Goal: Information Seeking & Learning: Learn about a topic

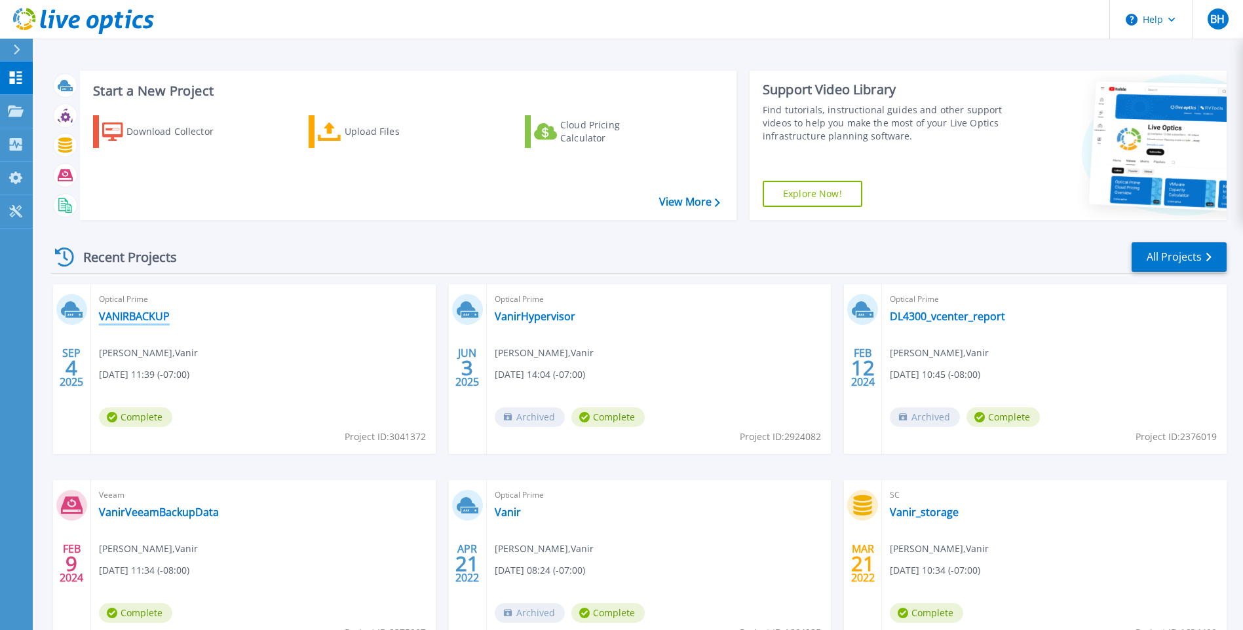
click at [149, 316] on link "VANIRBACKUP" at bounding box center [134, 316] width 71 height 13
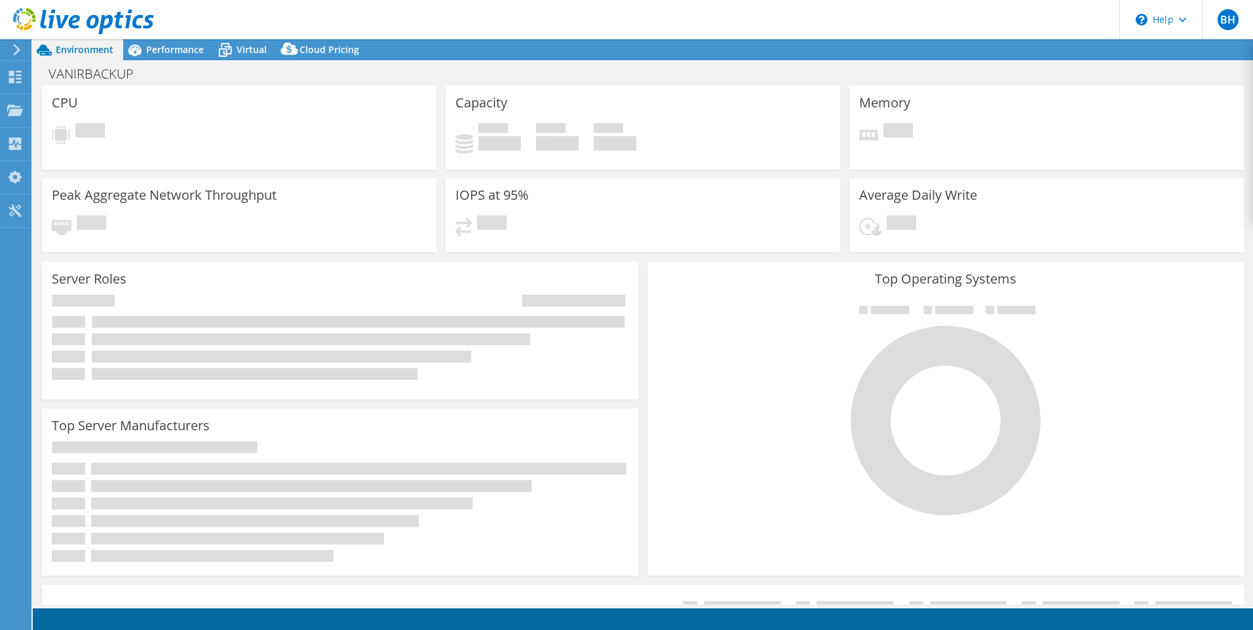
select select "USD"
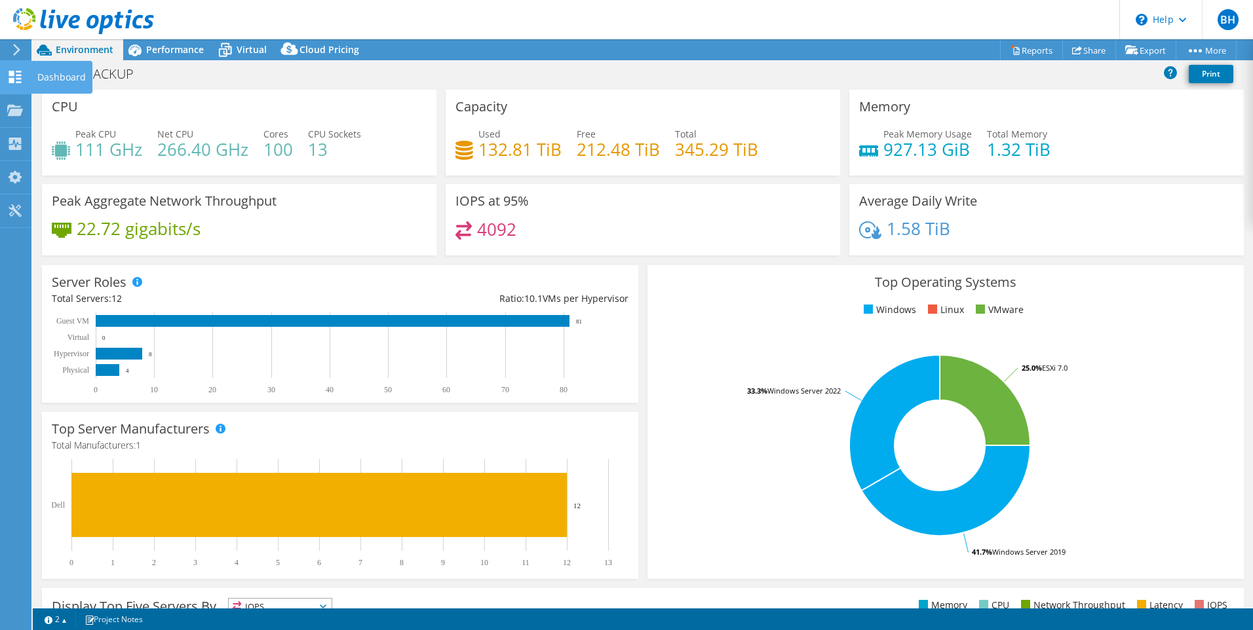
click at [22, 83] on div at bounding box center [15, 78] width 16 height 14
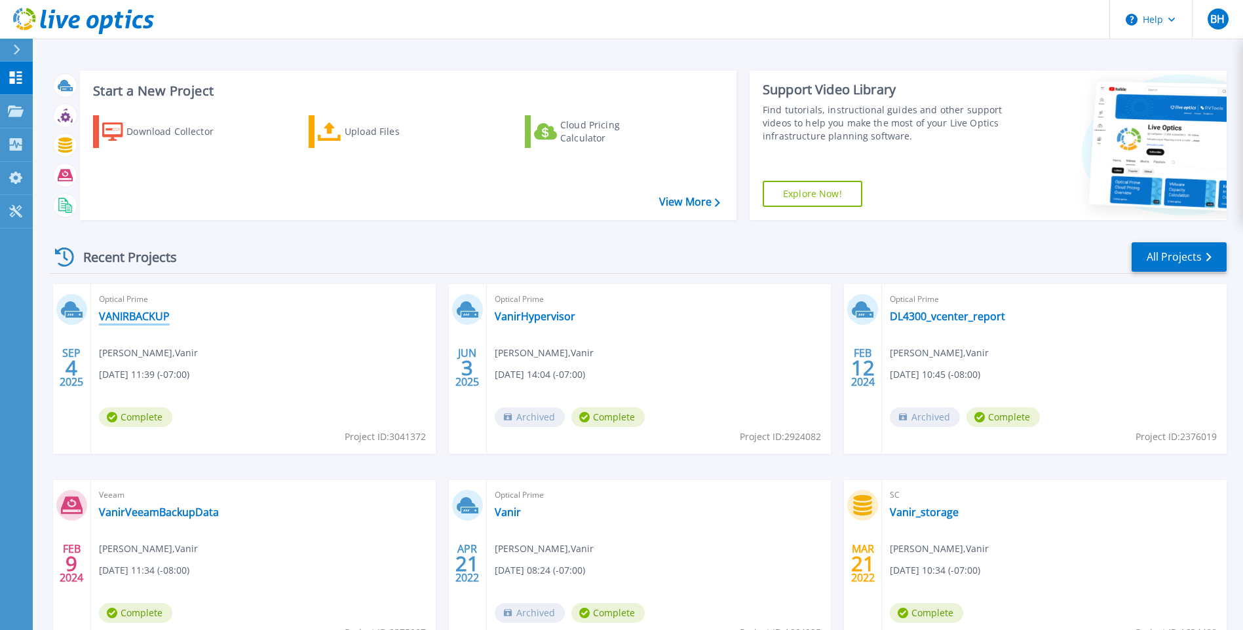
click at [149, 312] on link "VANIRBACKUP" at bounding box center [134, 316] width 71 height 13
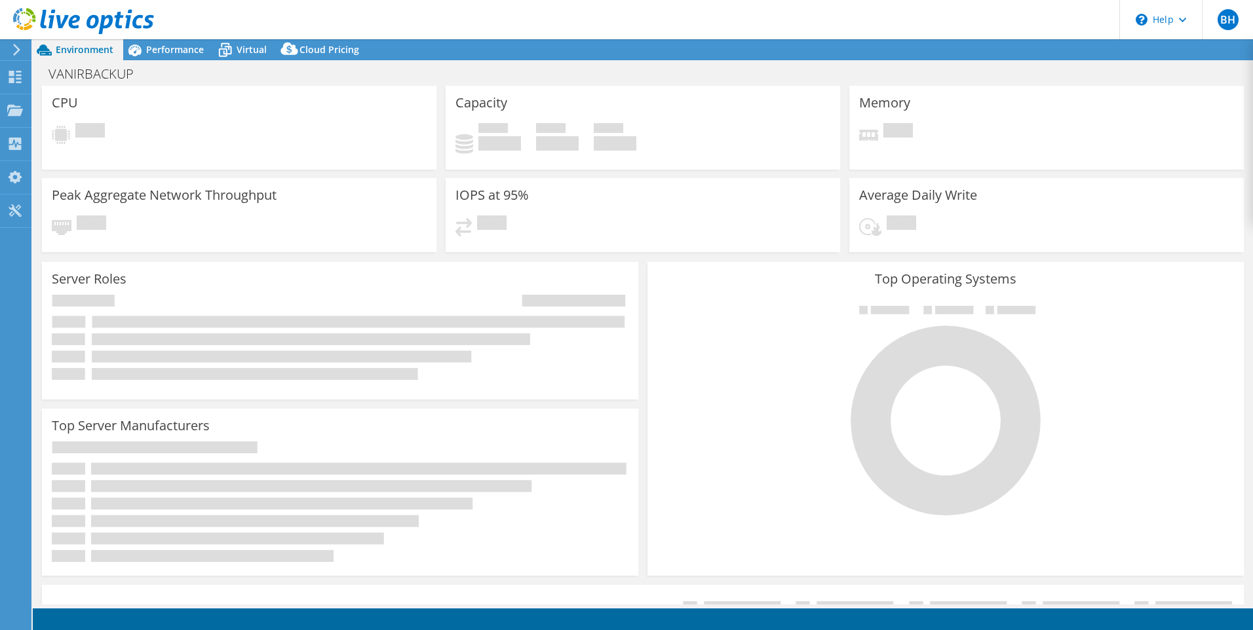
select select "USD"
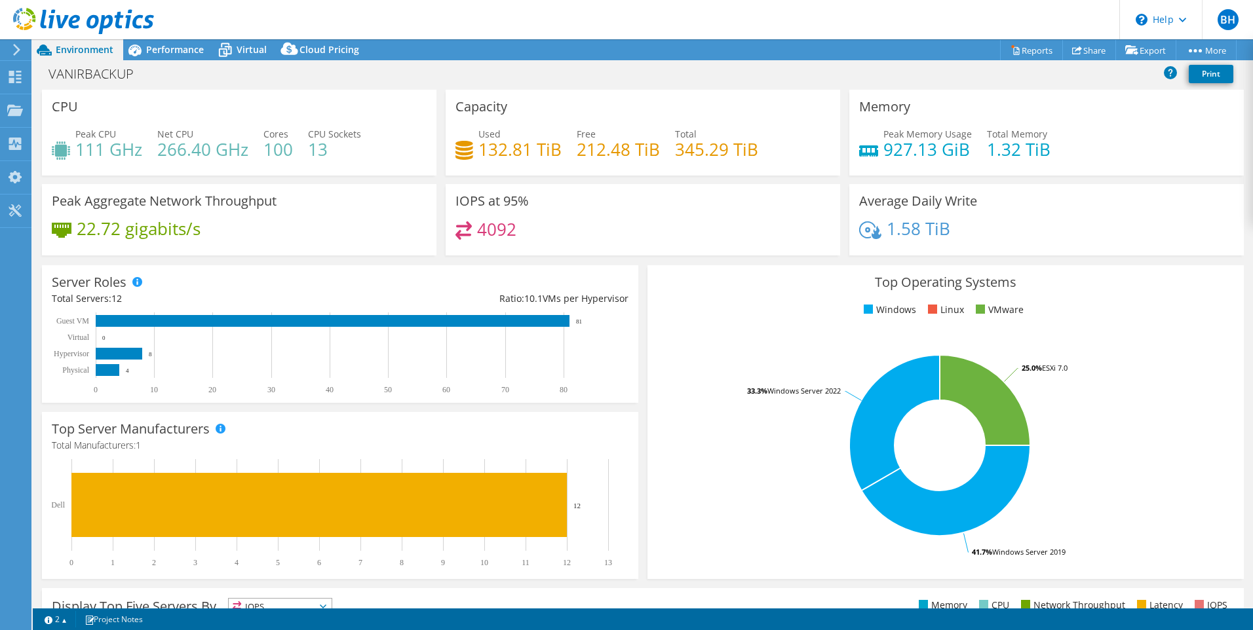
click at [552, 116] on div "Capacity Used 132.81 TiB Free 212.48 TiB Total 345.29 TiB" at bounding box center [643, 133] width 394 height 86
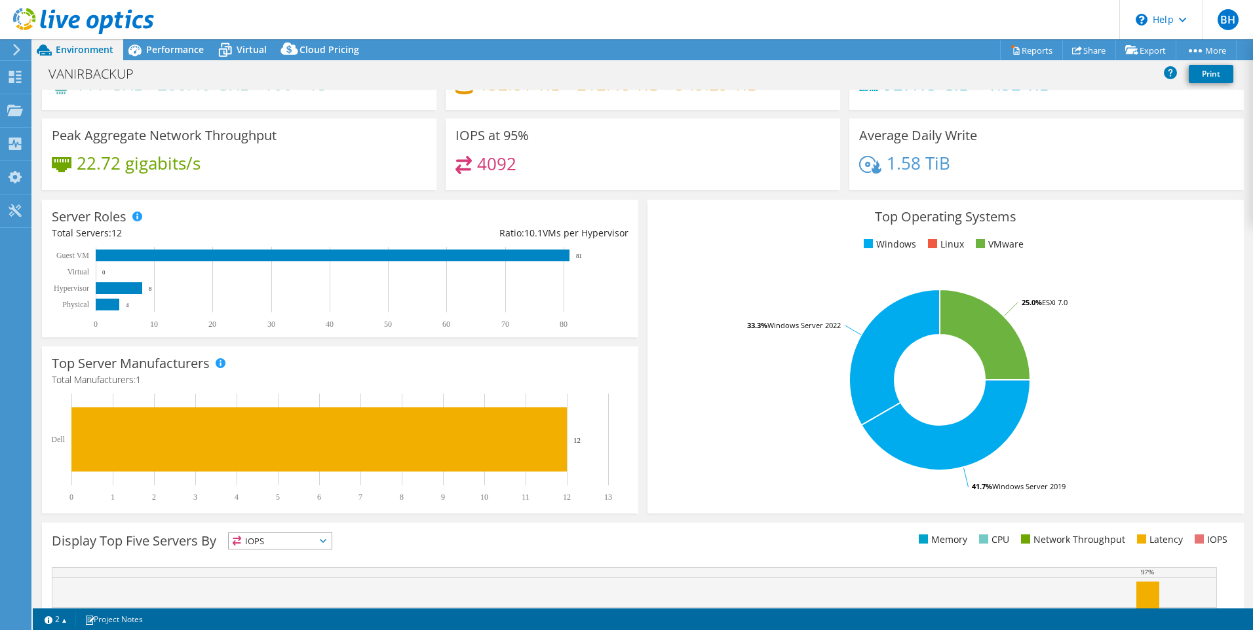
scroll to position [131, 0]
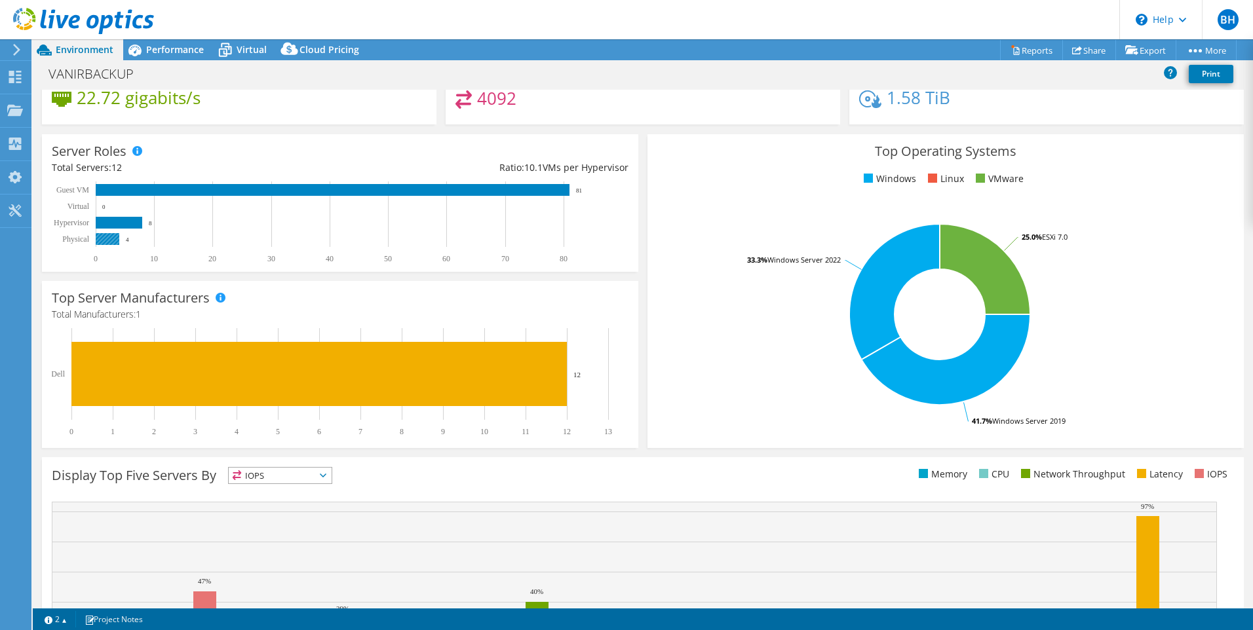
click at [109, 237] on rect at bounding box center [108, 239] width 24 height 12
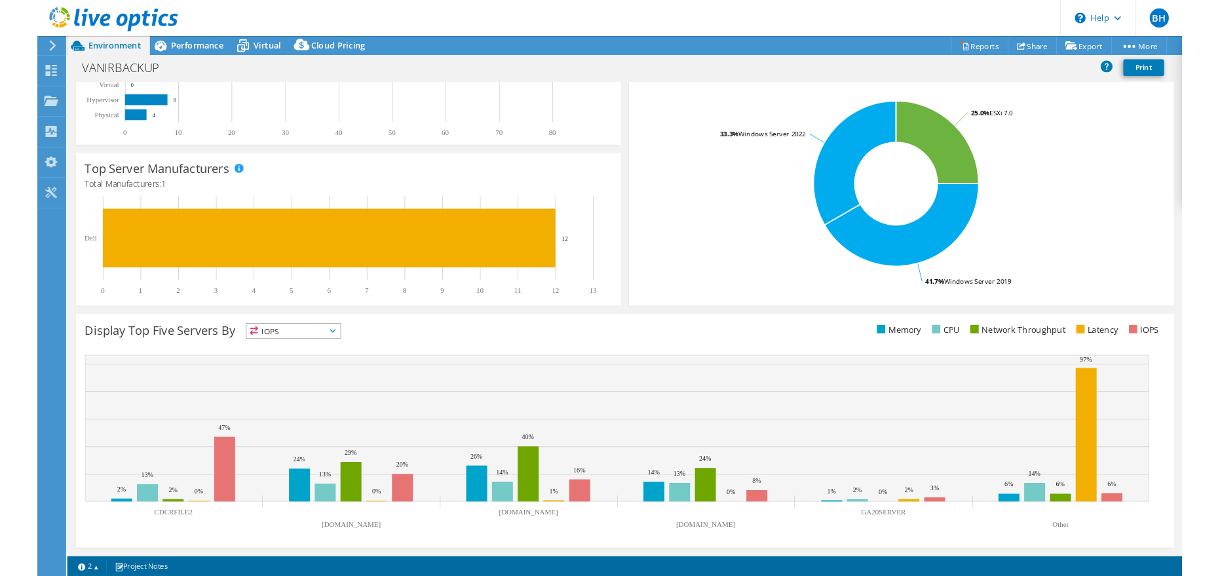
scroll to position [0, 0]
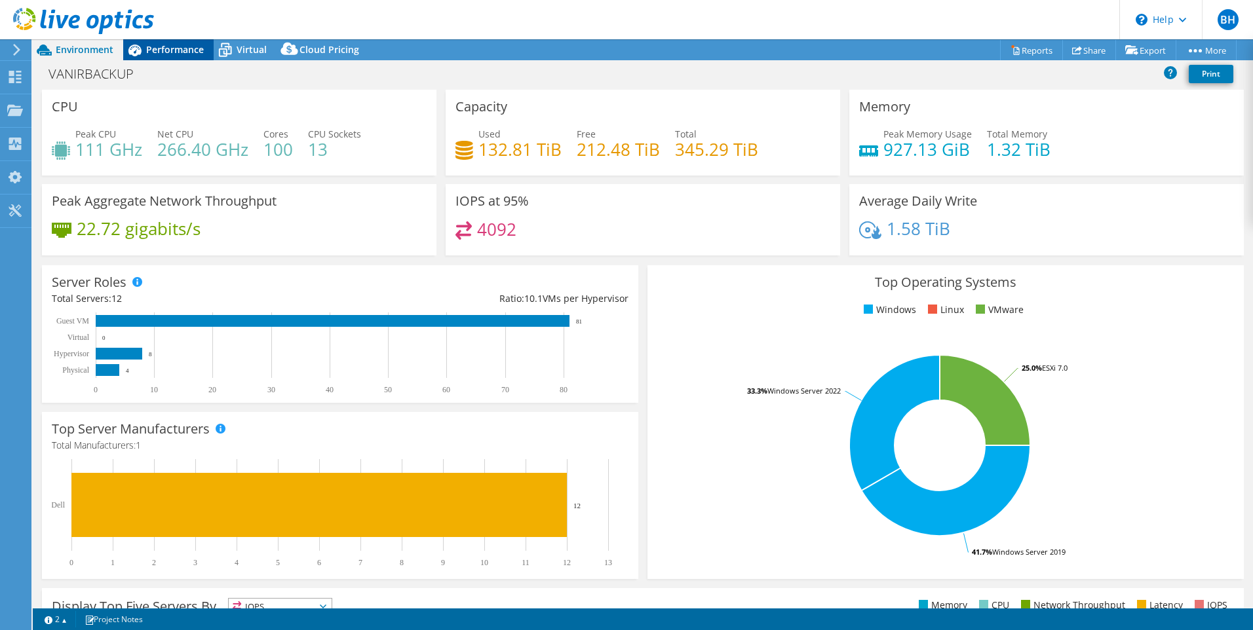
click at [185, 49] on span "Performance" at bounding box center [175, 49] width 58 height 12
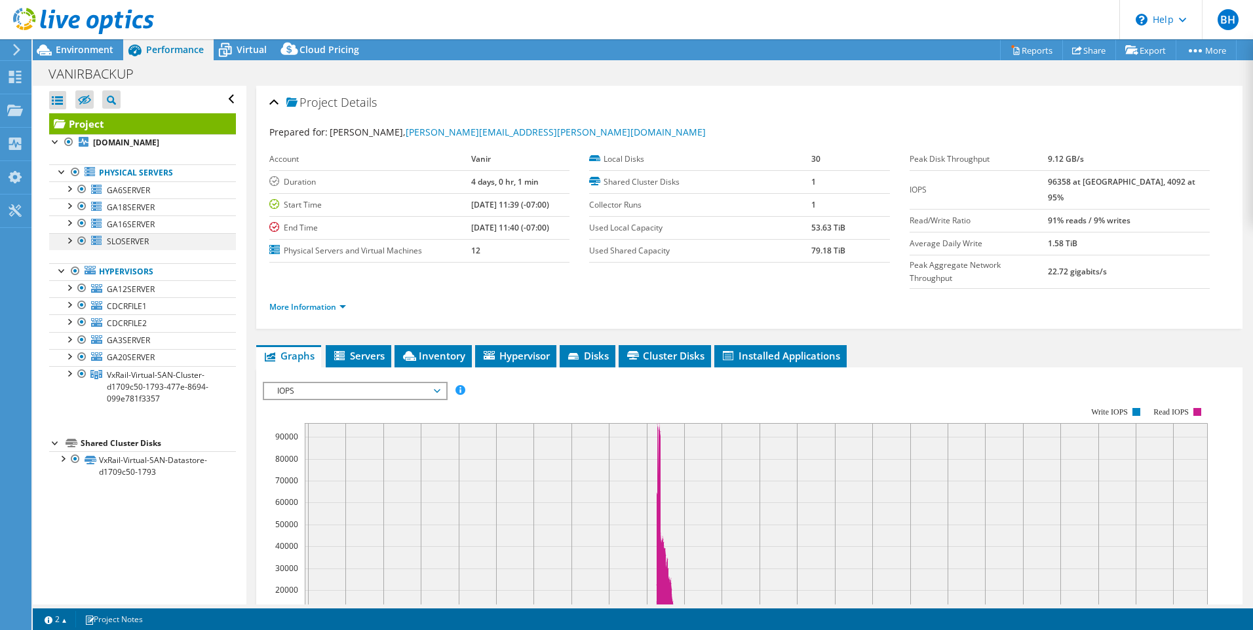
click at [71, 240] on div at bounding box center [68, 239] width 13 height 13
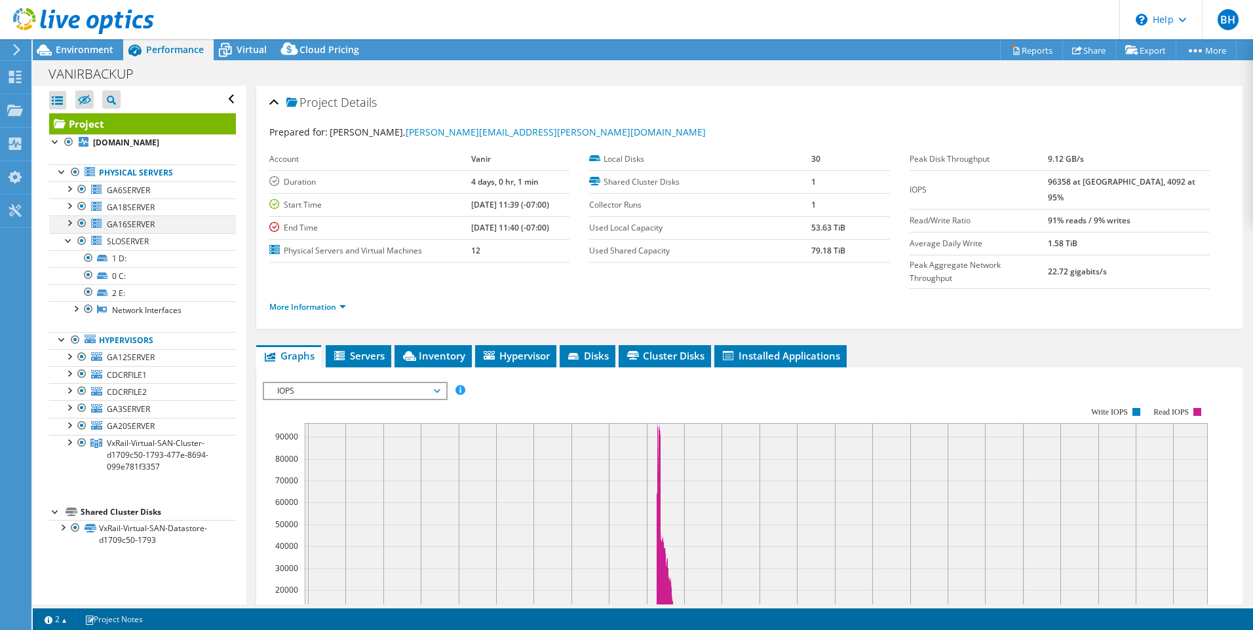
click at [72, 223] on div at bounding box center [68, 222] width 13 height 13
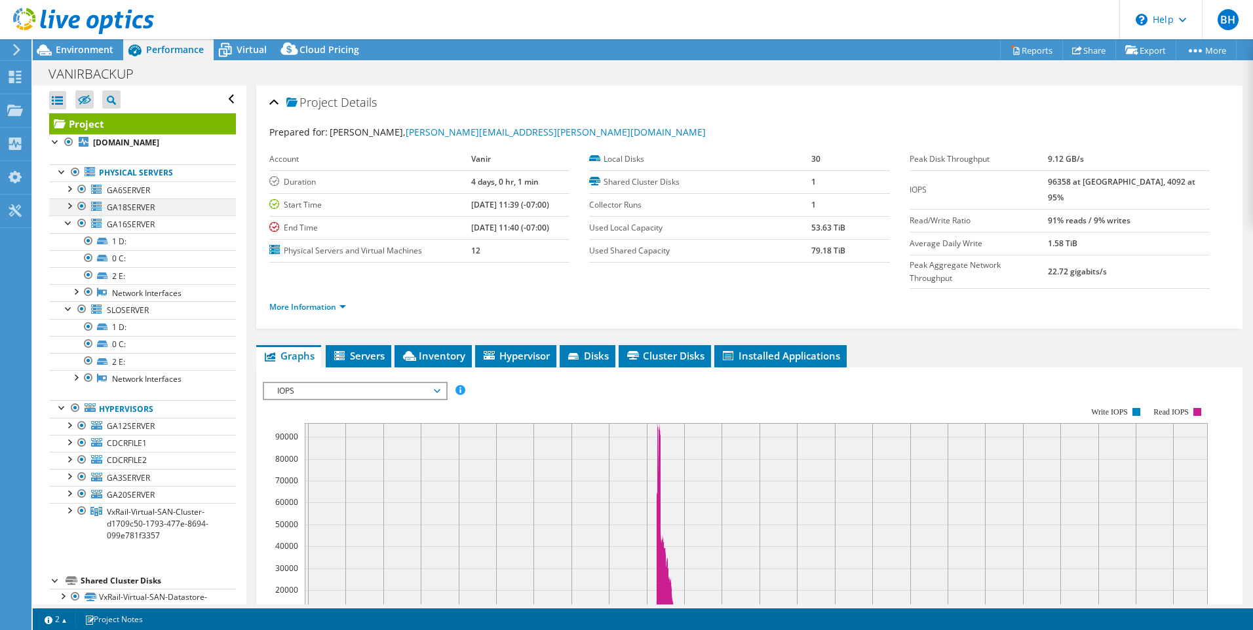
click at [67, 204] on div at bounding box center [68, 205] width 13 height 13
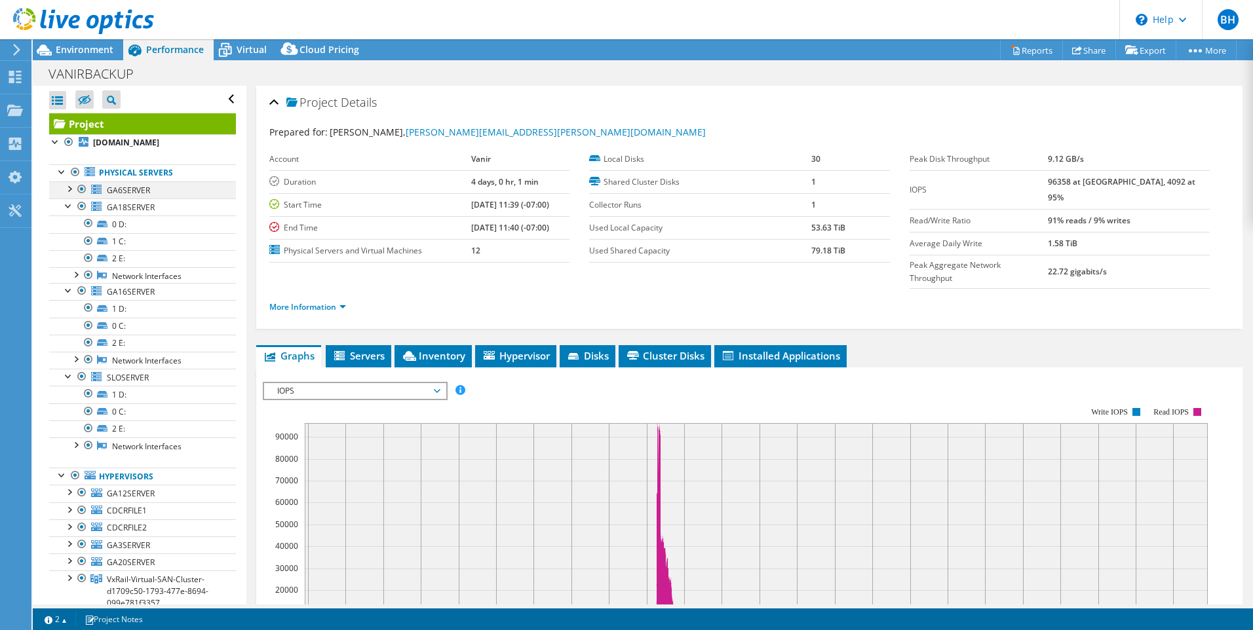
click at [70, 189] on div at bounding box center [68, 188] width 13 height 13
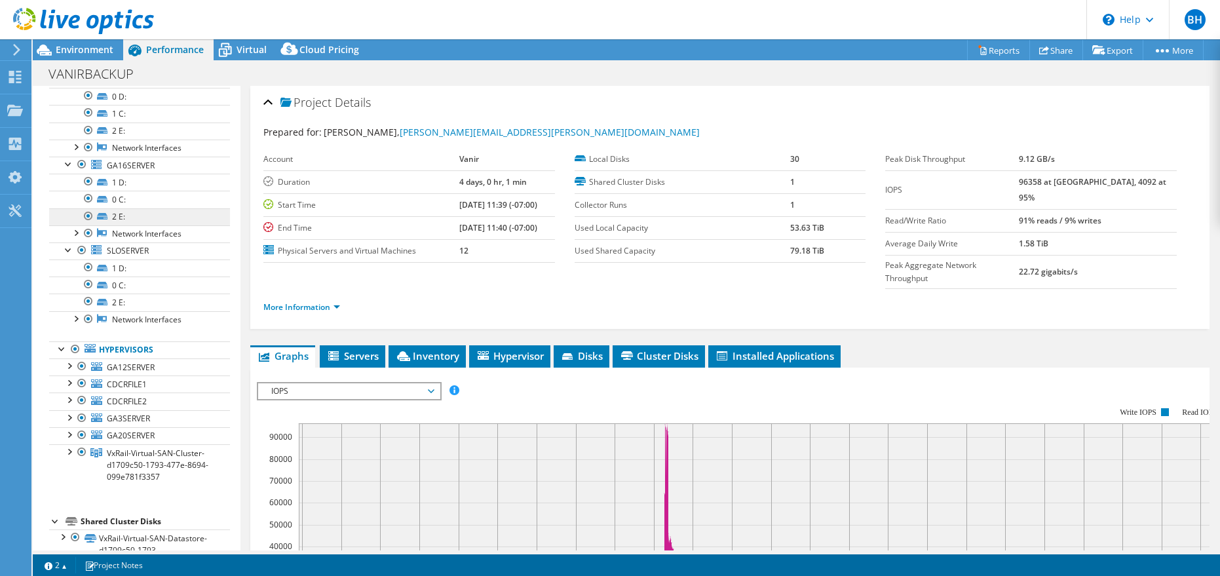
scroll to position [220, 0]
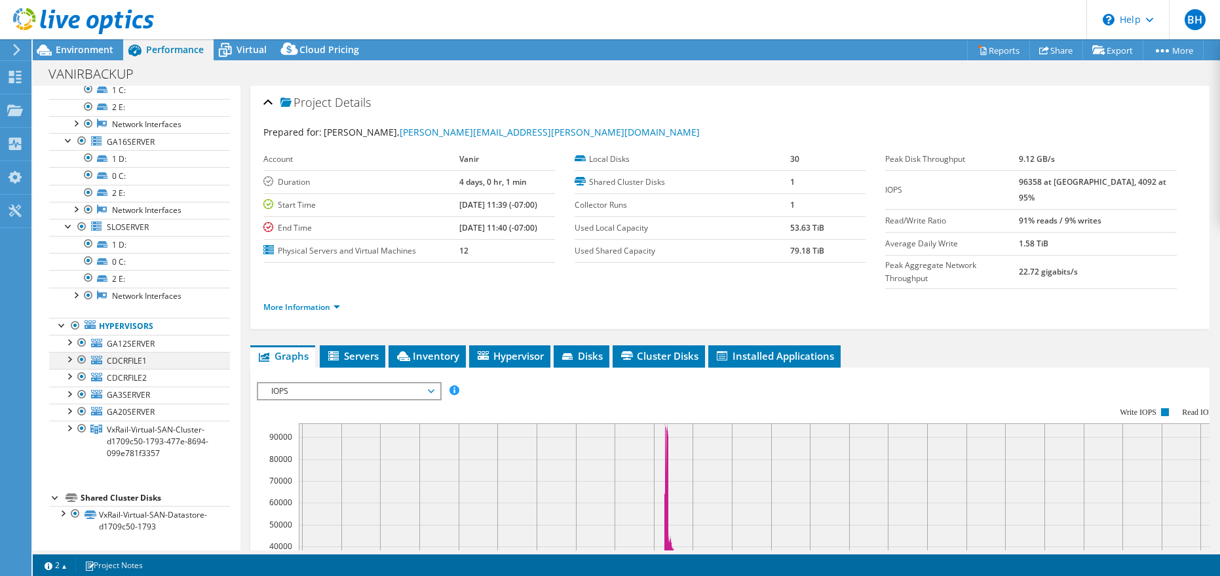
click at [66, 359] on div at bounding box center [68, 358] width 13 height 13
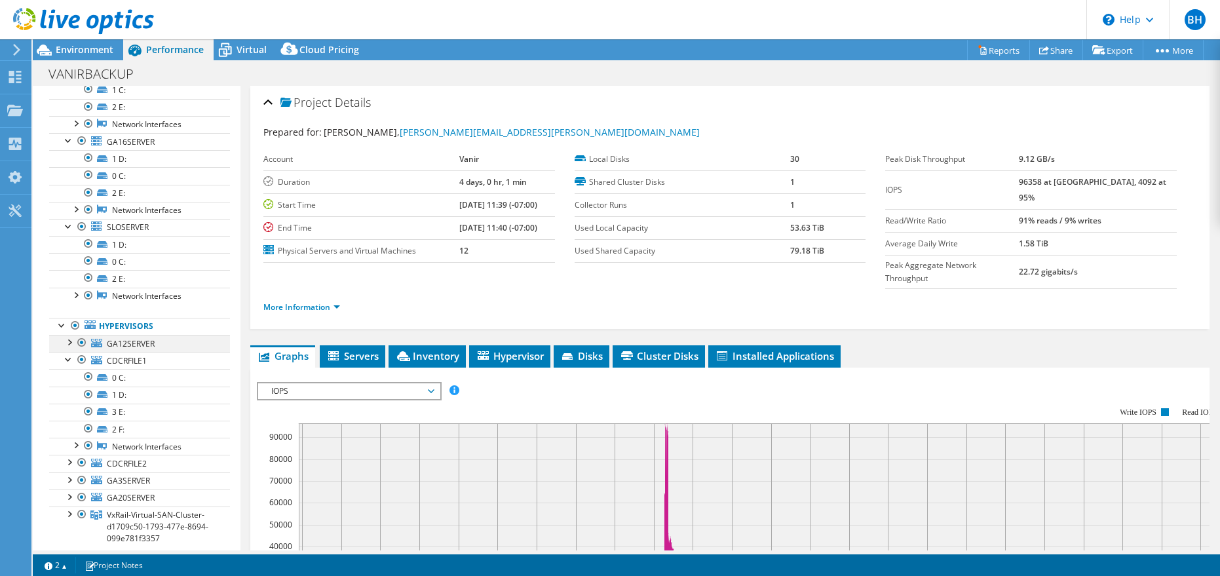
click at [67, 343] on div at bounding box center [68, 341] width 13 height 13
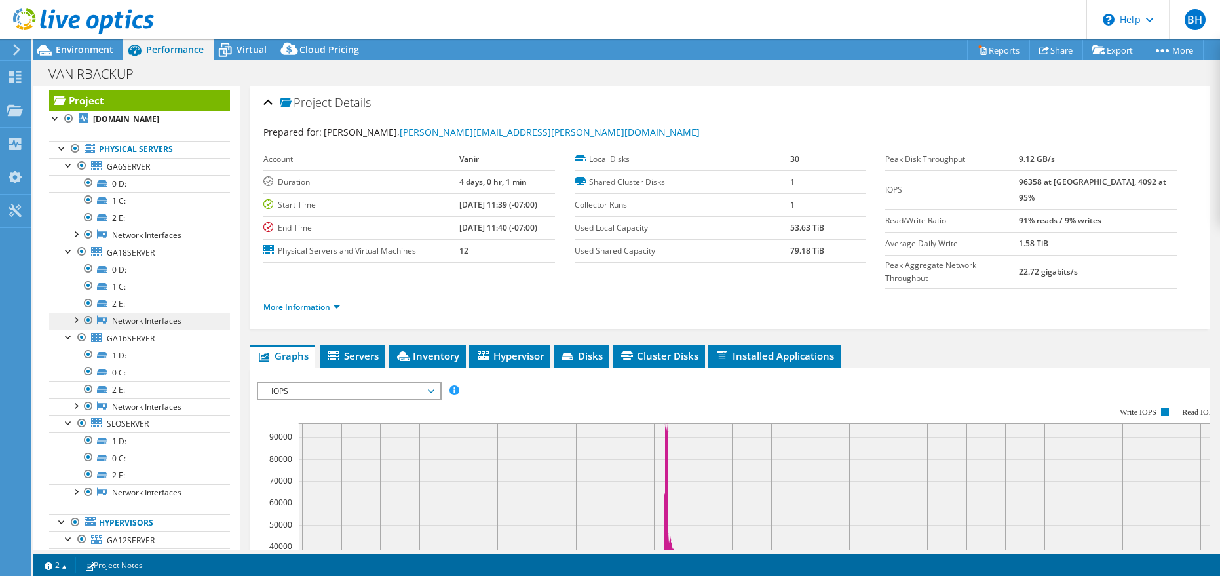
scroll to position [0, 0]
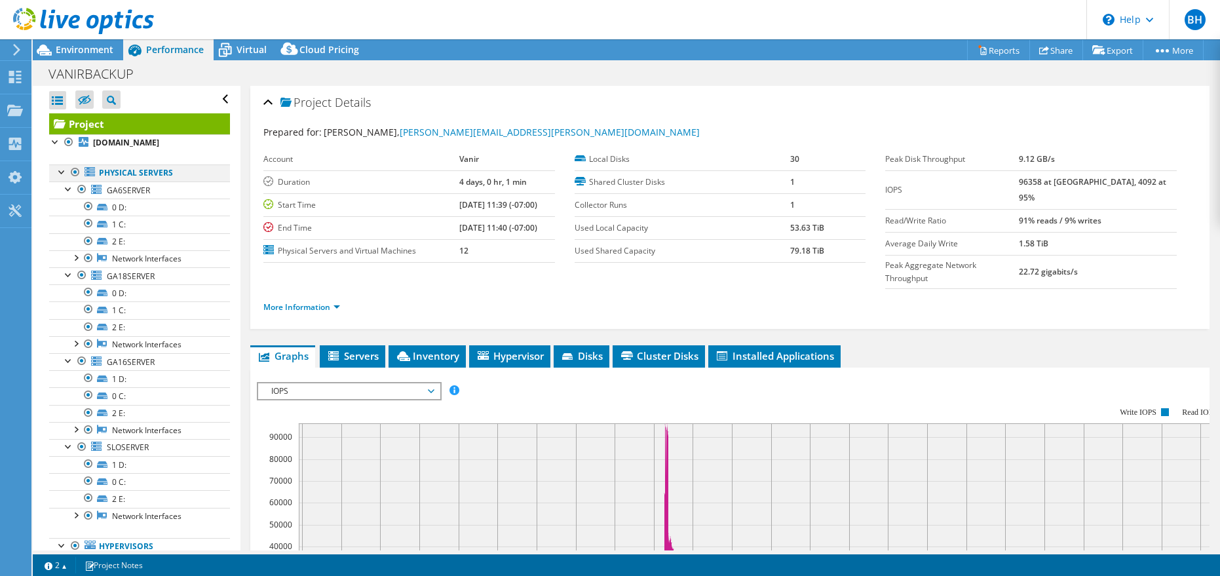
click at [61, 170] on div at bounding box center [62, 170] width 13 height 13
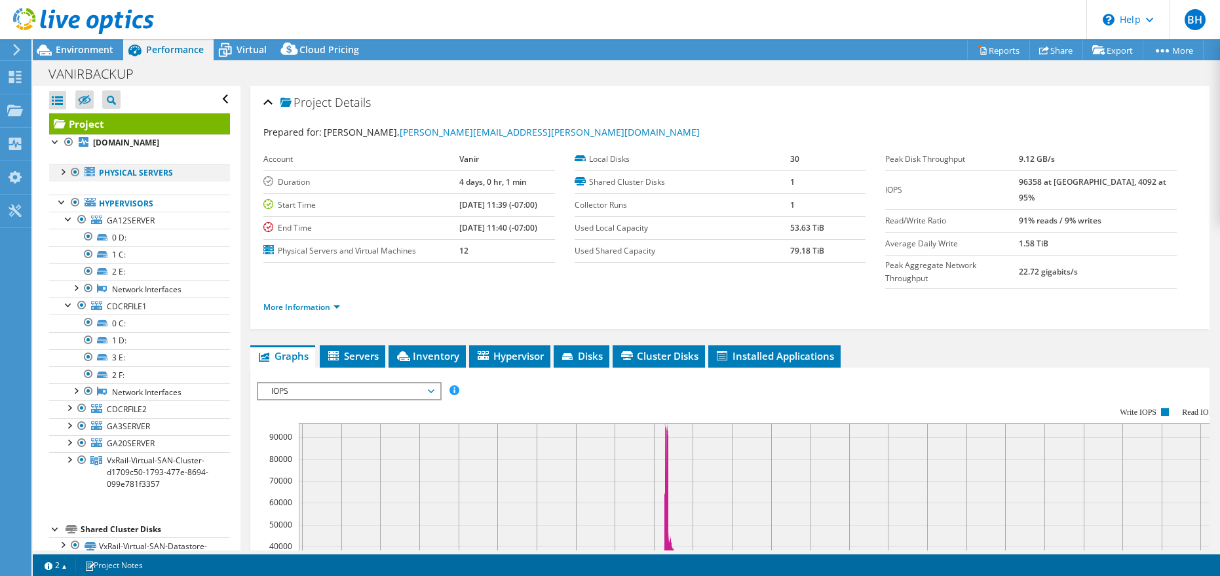
click at [61, 170] on div at bounding box center [62, 170] width 13 height 13
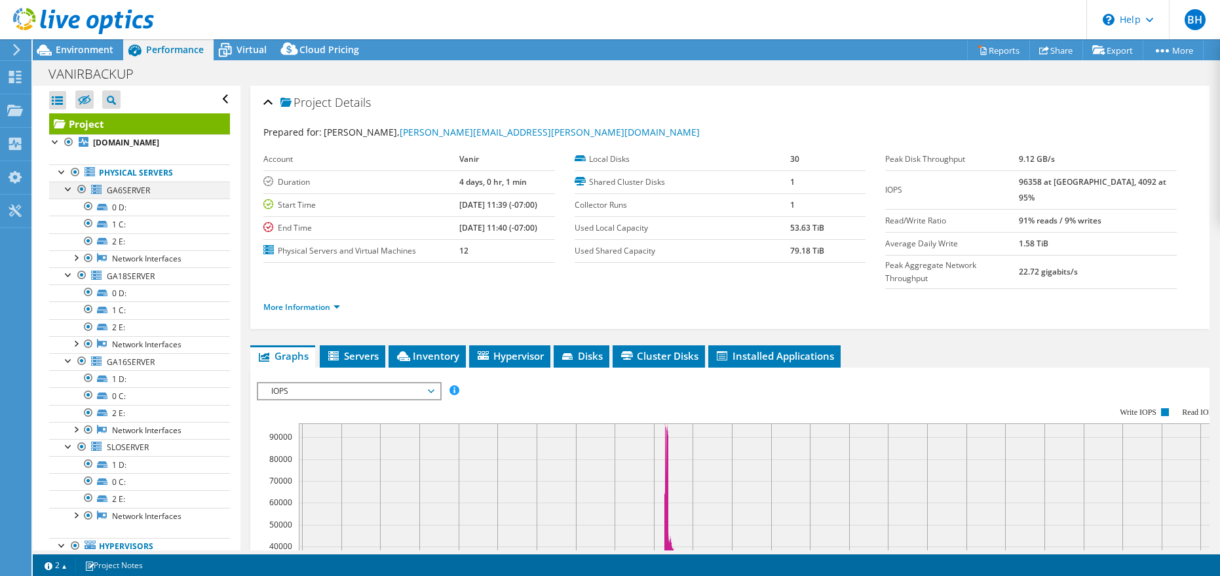
click at [64, 188] on div at bounding box center [68, 188] width 13 height 13
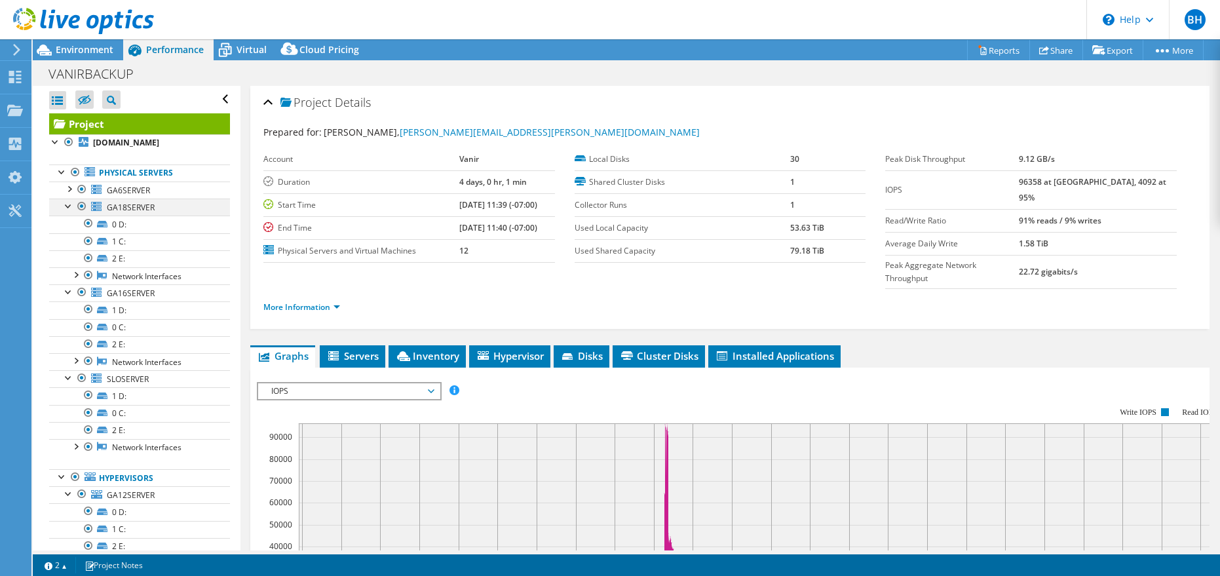
click at [65, 210] on div at bounding box center [68, 205] width 13 height 13
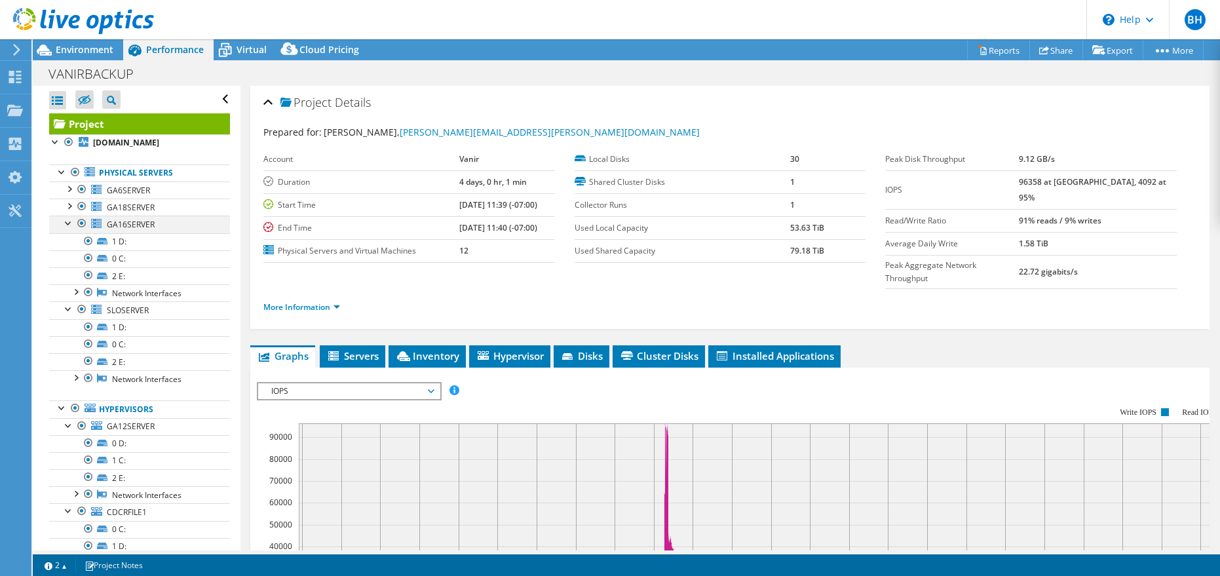
click at [67, 225] on div at bounding box center [68, 222] width 13 height 13
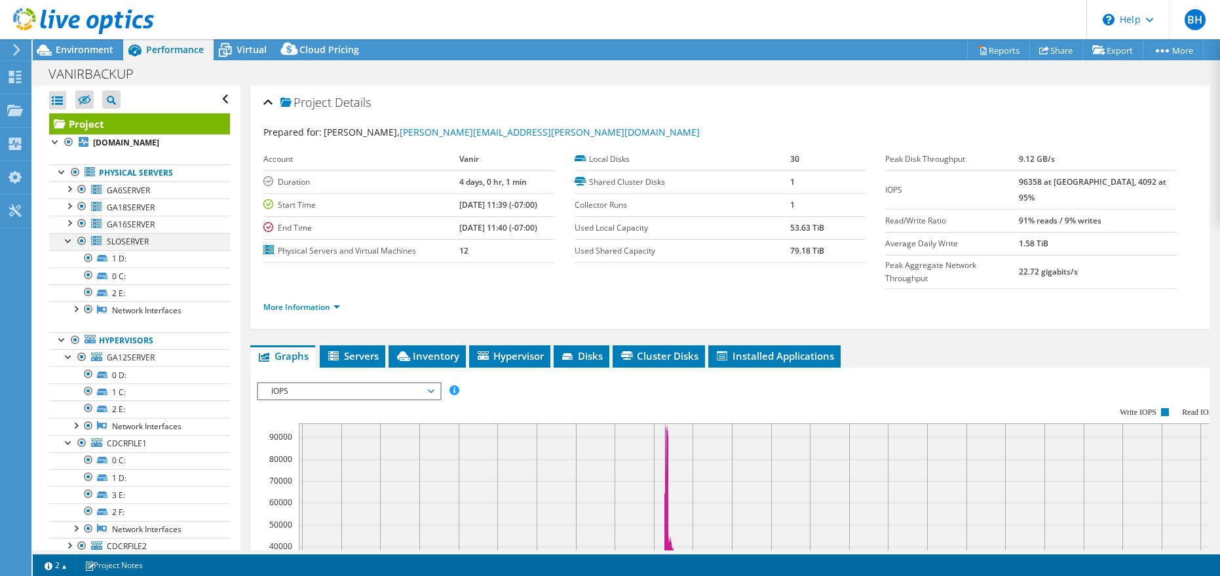
click at [67, 244] on div at bounding box center [68, 239] width 13 height 13
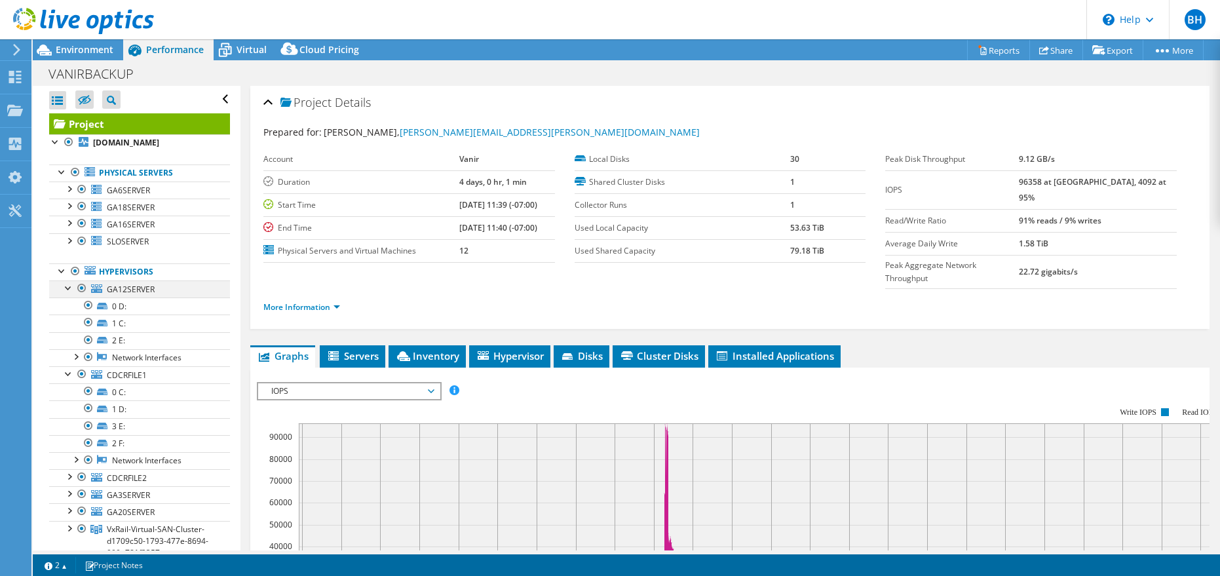
click at [66, 290] on div at bounding box center [68, 286] width 13 height 13
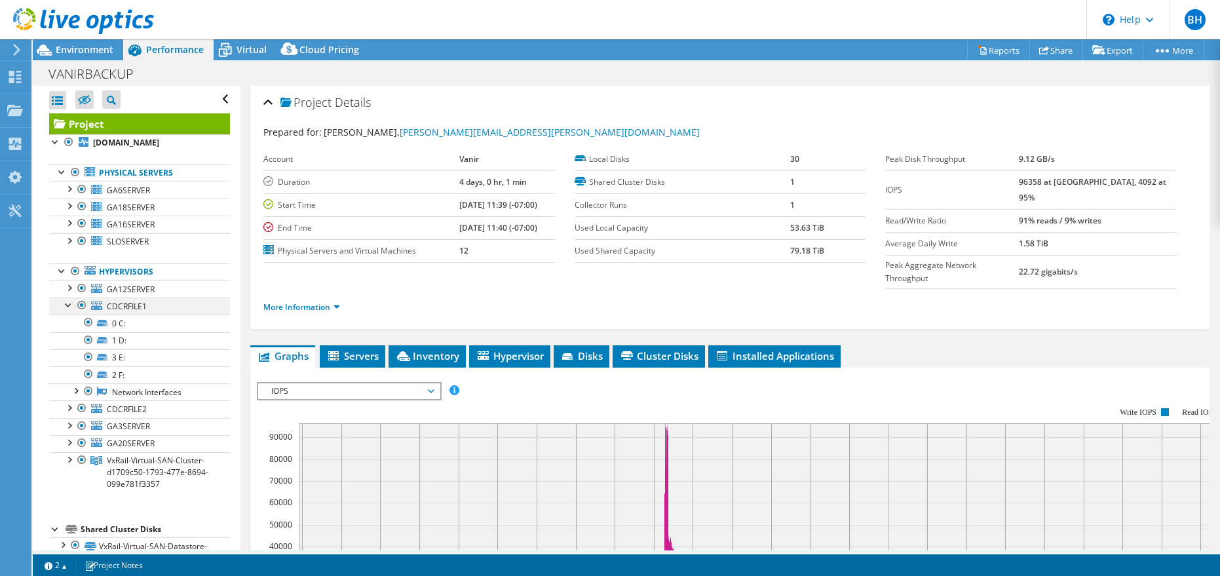
click at [68, 307] on div at bounding box center [68, 303] width 13 height 13
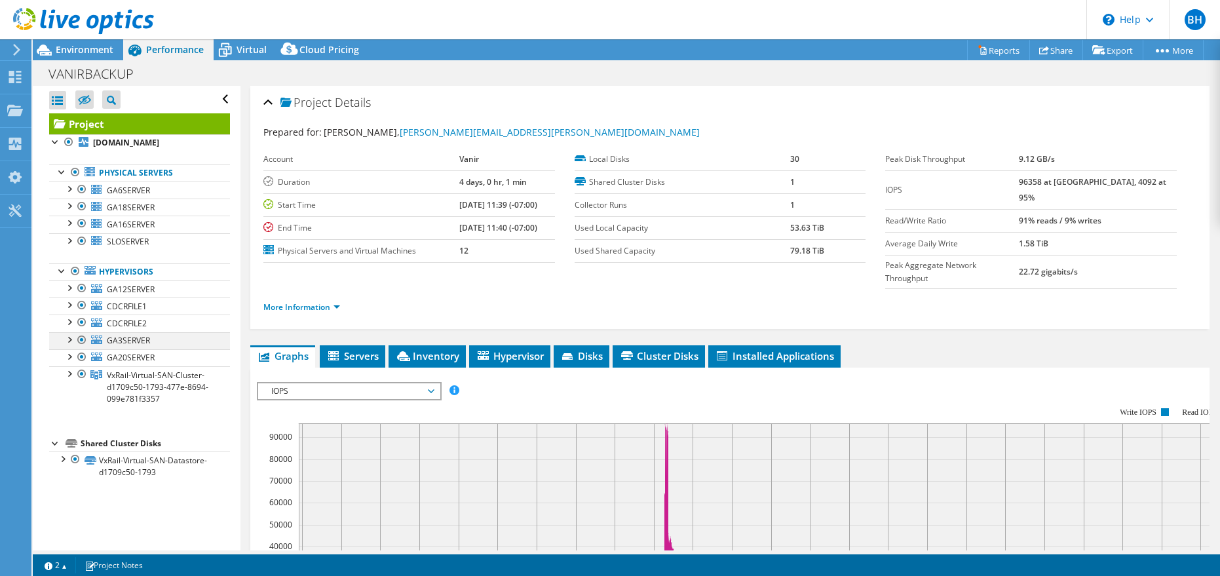
click at [69, 336] on div at bounding box center [68, 338] width 13 height 13
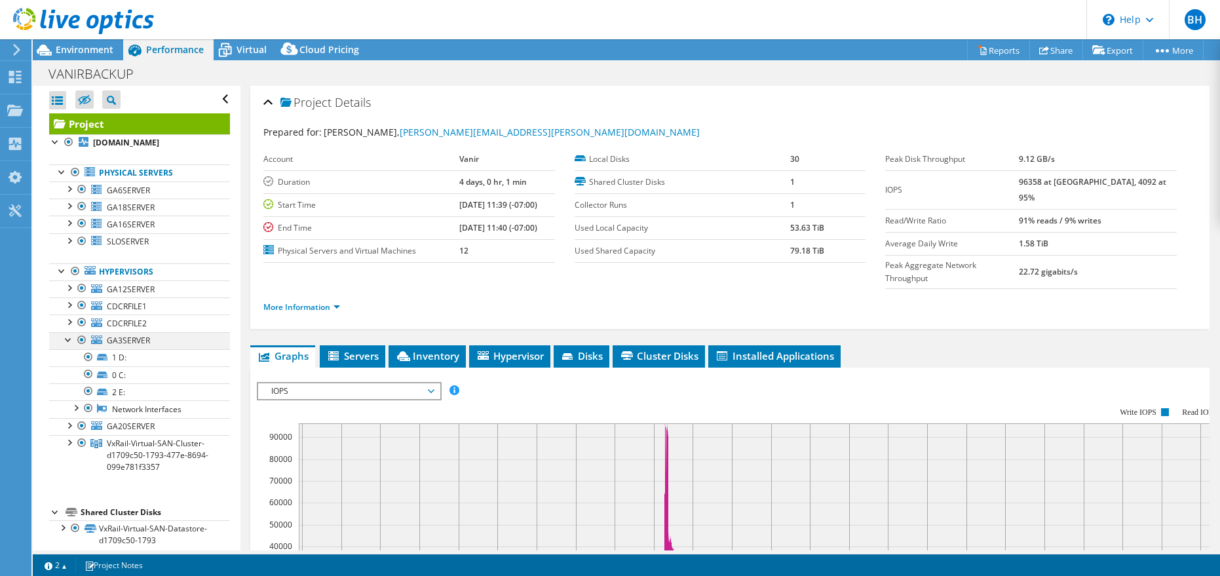
click at [70, 339] on div at bounding box center [68, 338] width 13 height 13
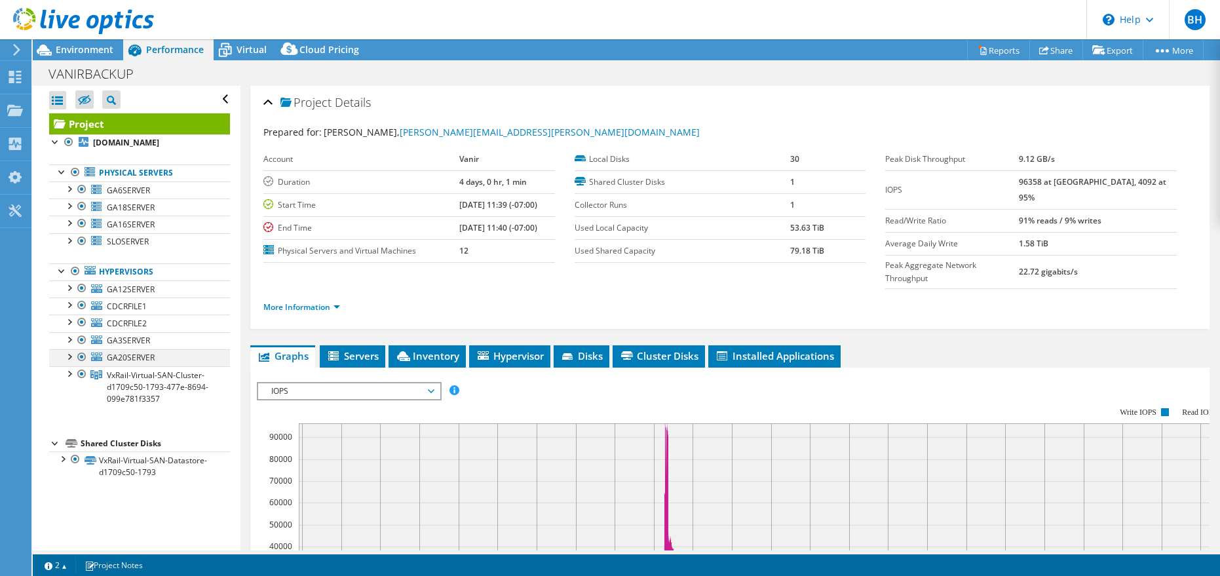
click at [66, 351] on div at bounding box center [68, 355] width 13 height 13
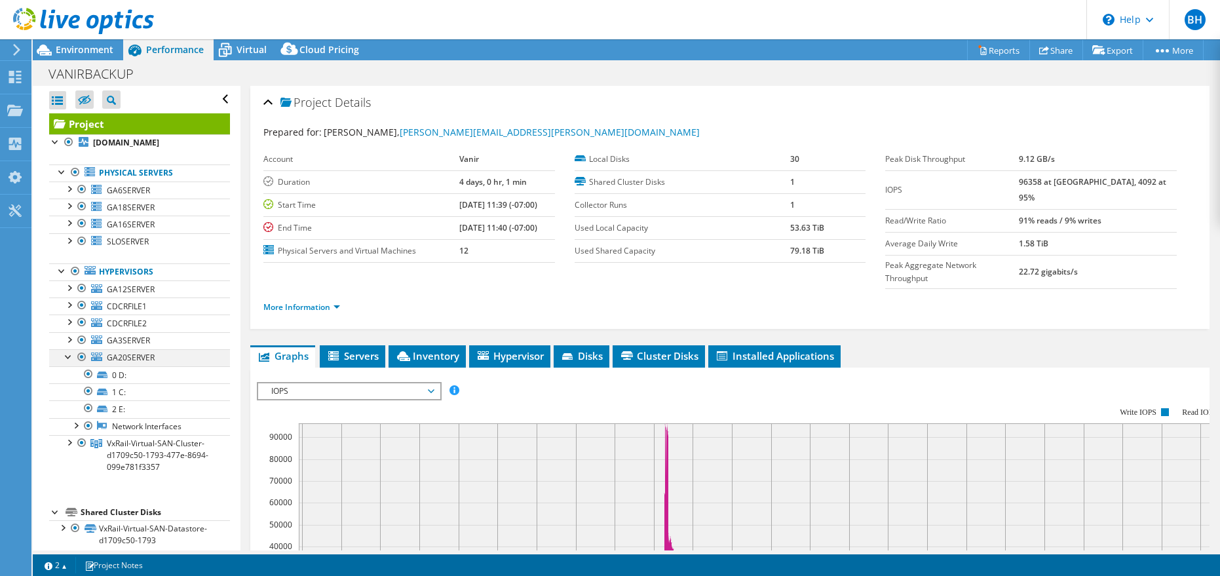
click at [64, 355] on div at bounding box center [68, 355] width 13 height 13
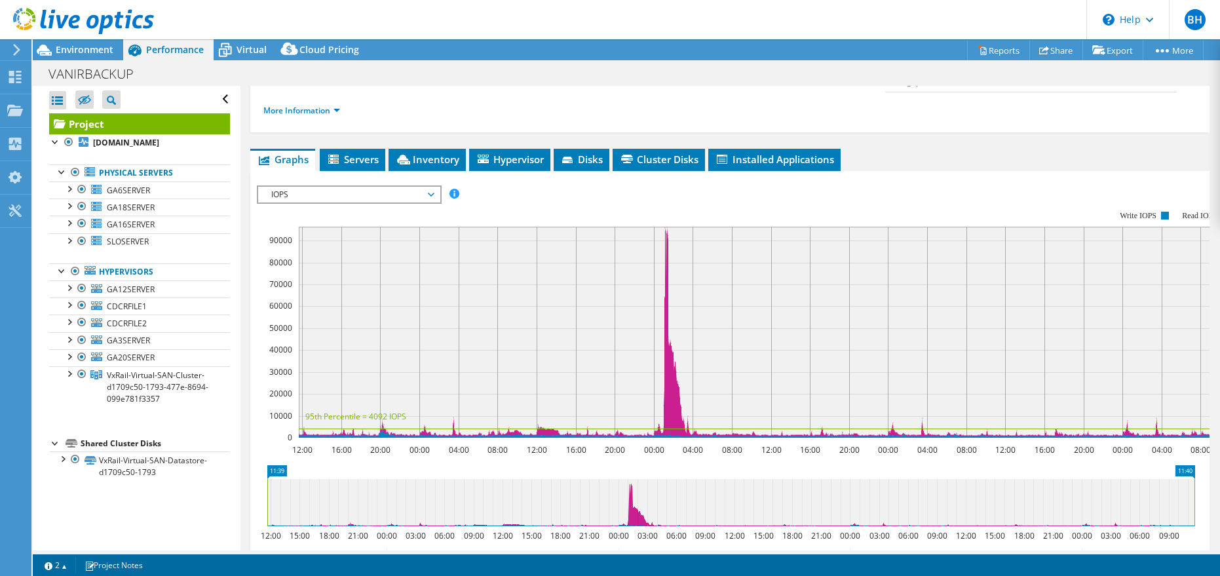
scroll to position [328, 0]
